Goal: Task Accomplishment & Management: Use online tool/utility

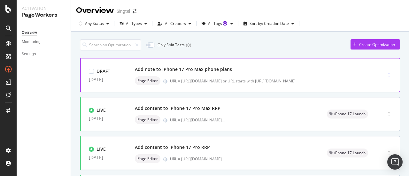
click at [389, 73] on icon "button" at bounding box center [389, 75] width 1 height 4
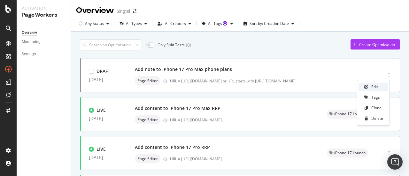
click at [377, 86] on div "Edit" at bounding box center [374, 86] width 7 height 5
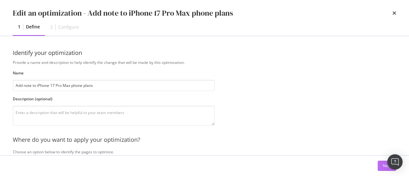
click at [380, 165] on button "Next" at bounding box center [387, 166] width 19 height 10
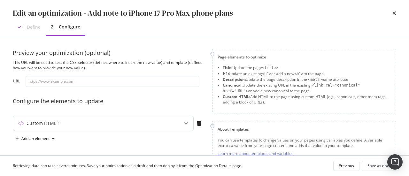
click at [105, 127] on div "Custom HTML 1" at bounding box center [103, 123] width 180 height 15
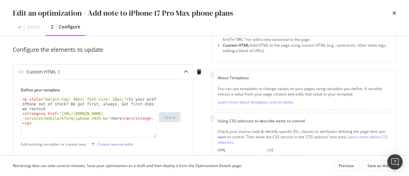
scroll to position [52, 0]
click at [108, 99] on div "< p style = "margin-top: 40px; font-size: 18px;" > Is your preferred iPhone out…" at bounding box center [88, 127] width 135 height 60
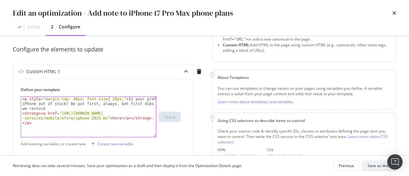
type textarea "<p style="margin-top: 40px; font-size: 20px;">Is your preferred iPhone out of s…"
click at [372, 164] on div "Save as draft" at bounding box center [378, 165] width 23 height 5
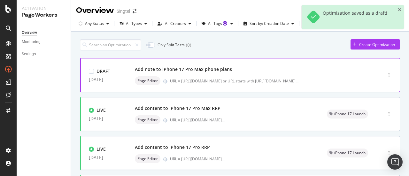
click at [242, 73] on div "Add note to iPhone 17 Pro Max phone plans" at bounding box center [245, 69] width 220 height 9
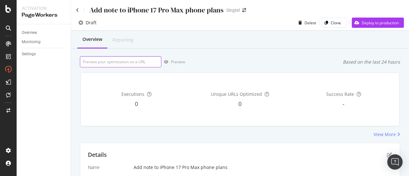
click at [137, 58] on input "url" at bounding box center [120, 61] width 81 height 11
paste input "[URL][DOMAIN_NAME]"
type input "[URL][DOMAIN_NAME]"
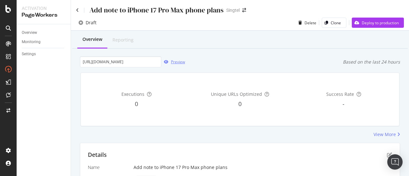
click at [171, 62] on div "Preview" at bounding box center [178, 61] width 14 height 5
